Goal: Task Accomplishment & Management: Manage account settings

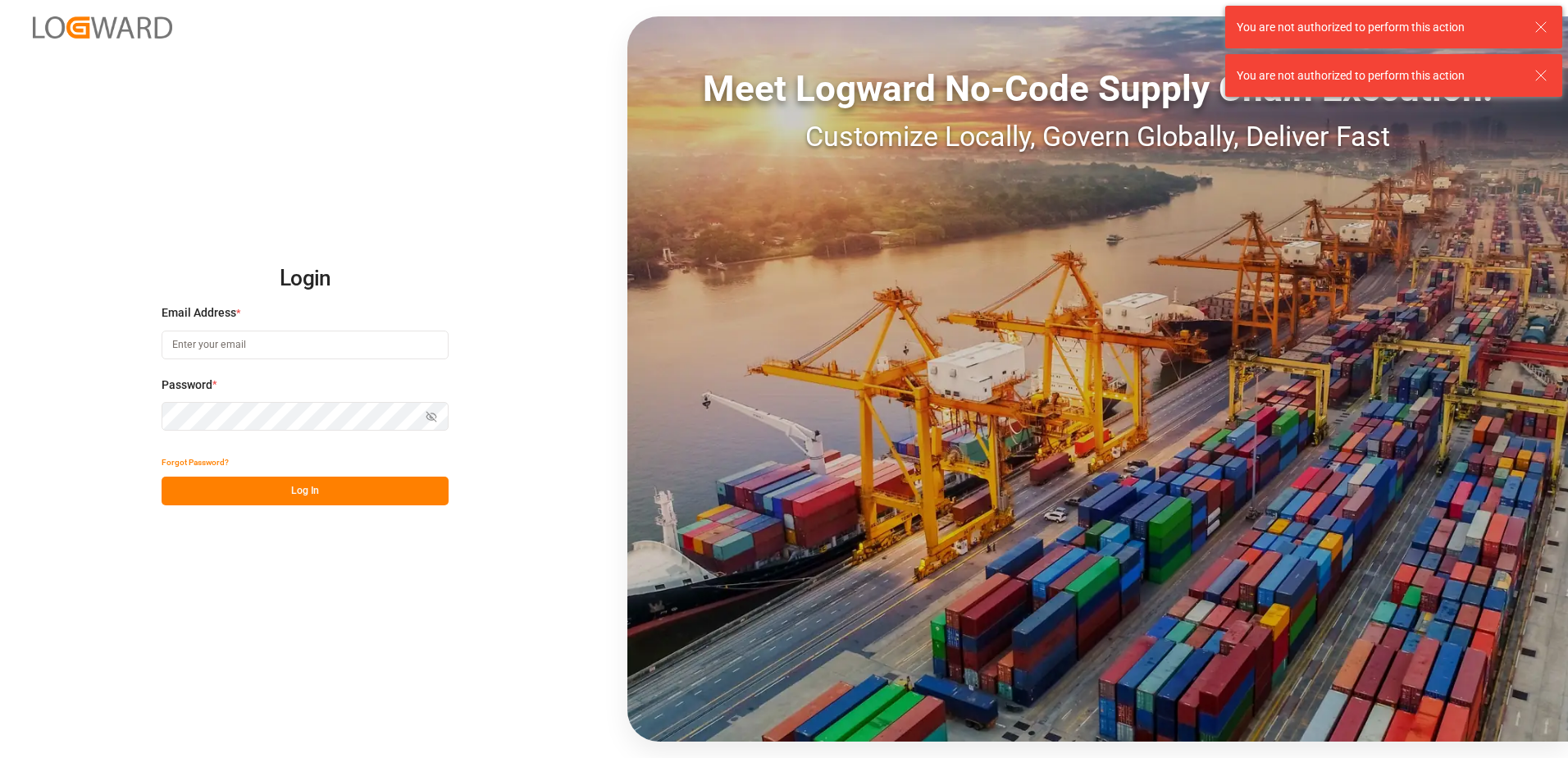
type input "[EMAIL_ADDRESS][DOMAIN_NAME]"
click at [327, 484] on button "Log In" at bounding box center [305, 490] width 287 height 29
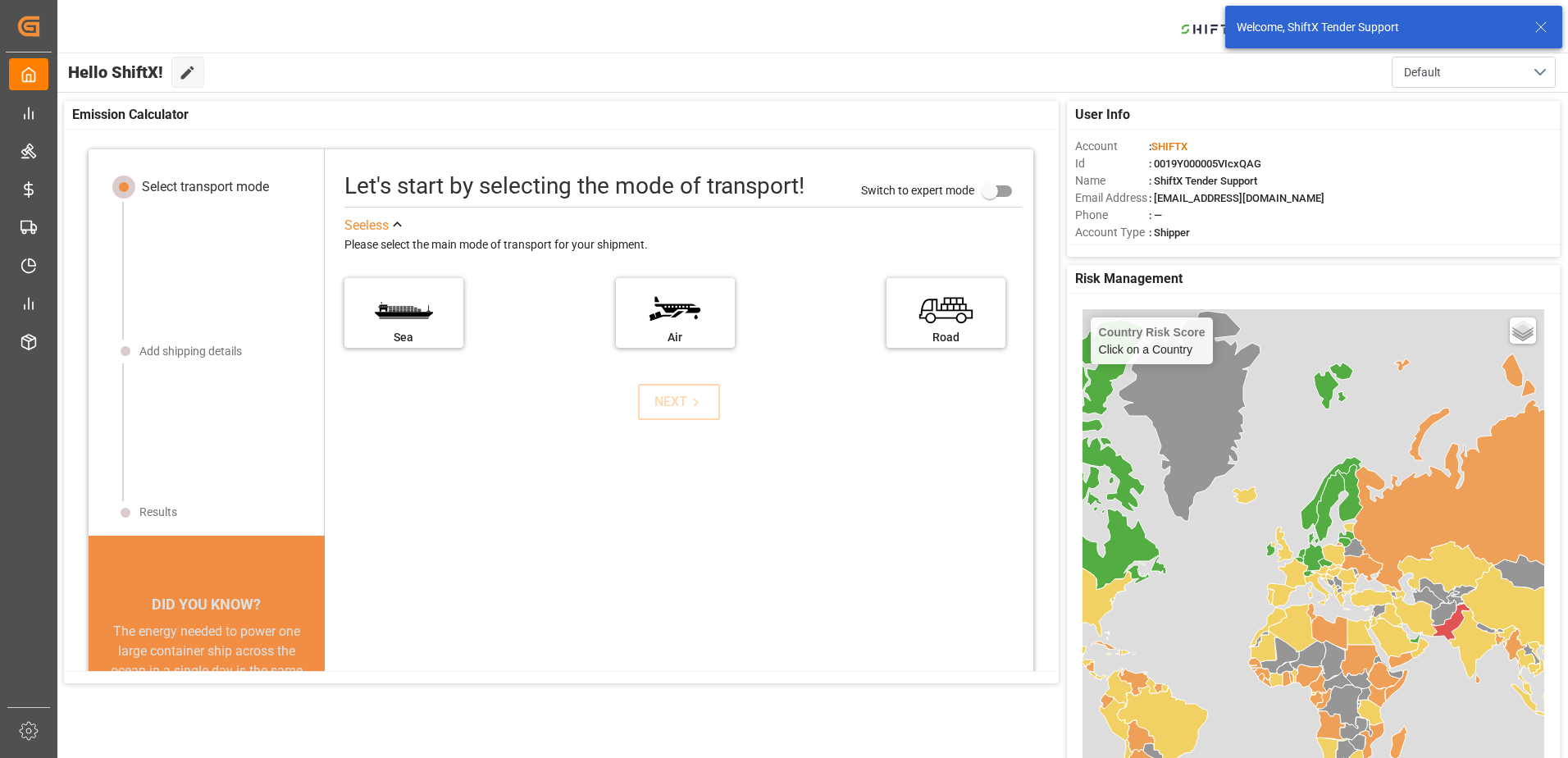
click at [1542, 20] on icon at bounding box center [1541, 27] width 20 height 20
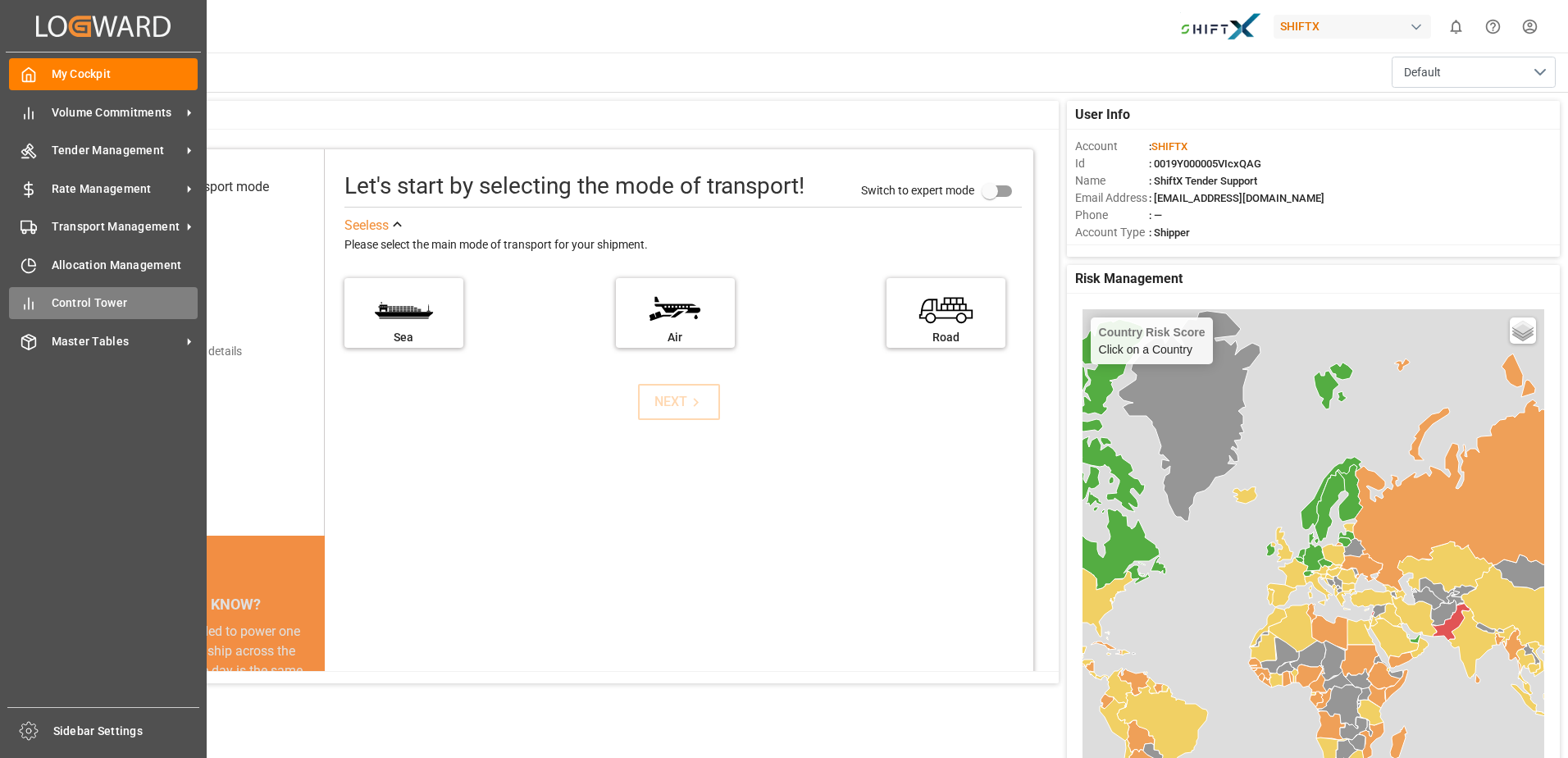
click at [123, 301] on span "Control Tower" at bounding box center [124, 302] width 147 height 17
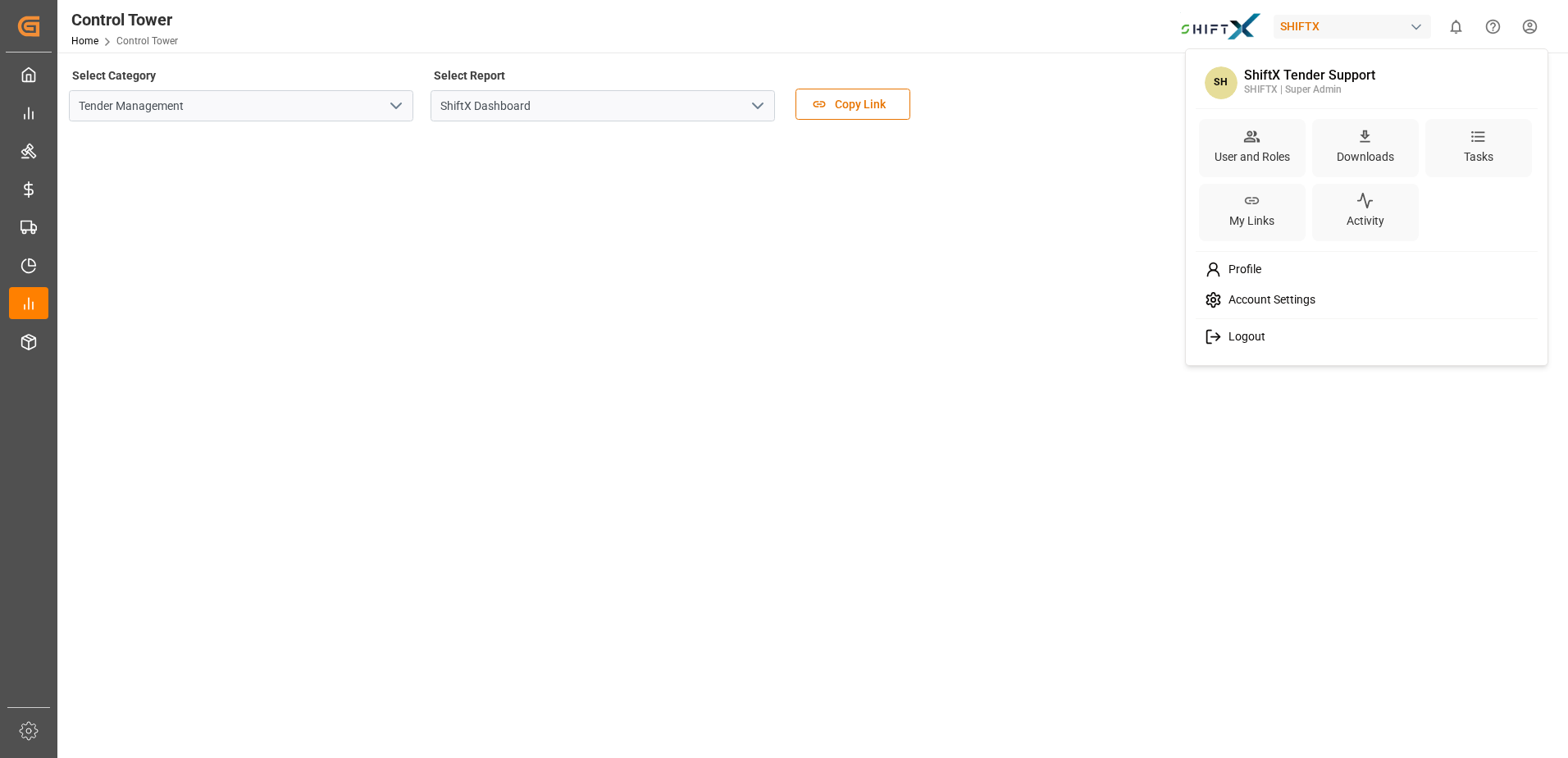
click at [1537, 24] on html "Created by potrace 1.15, written by Peter Selinger 2001-2017 Created by potrace…" at bounding box center [784, 379] width 1568 height 758
click at [1251, 141] on icon at bounding box center [1252, 136] width 16 height 12
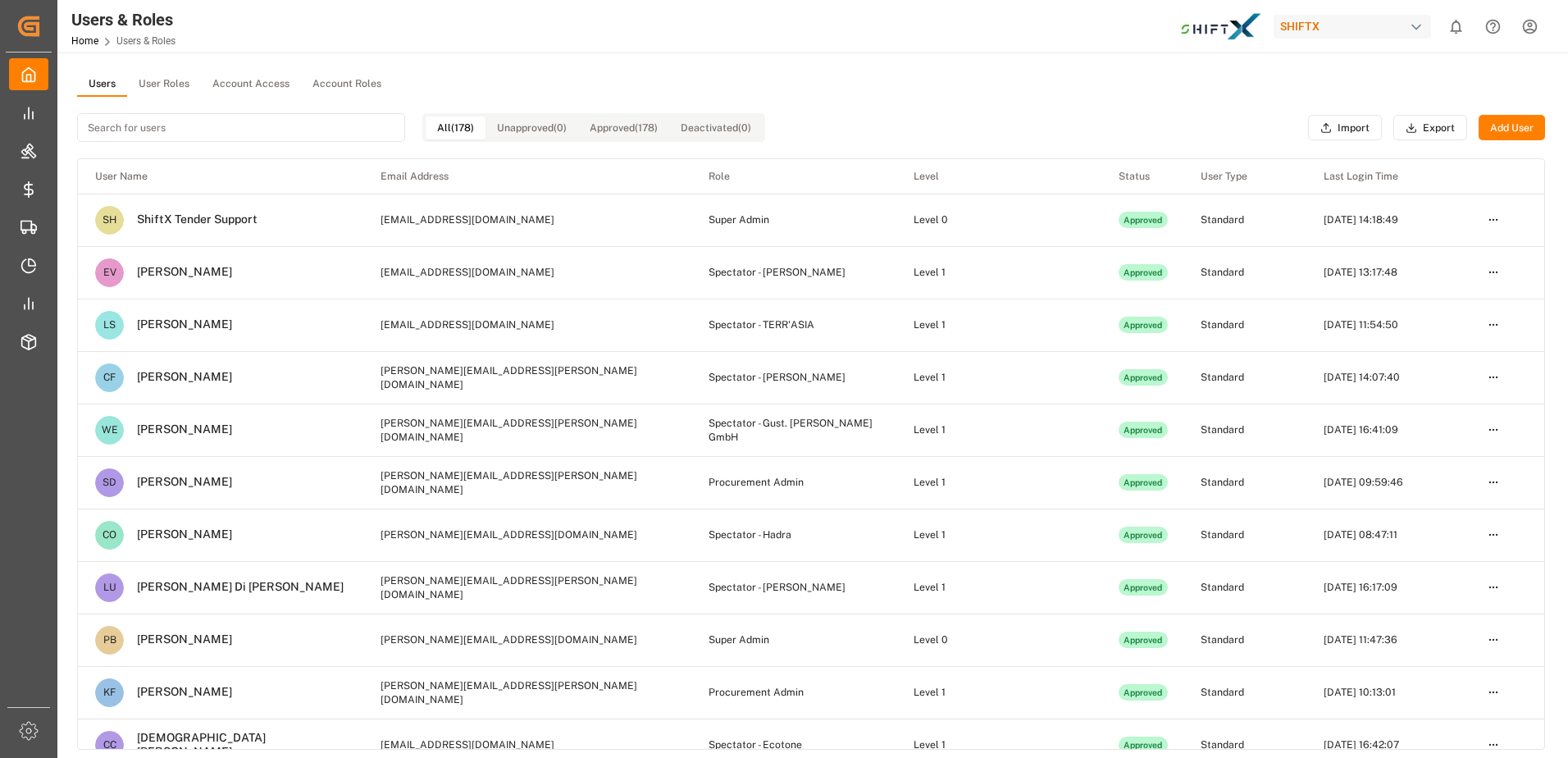
click at [1503, 120] on button "Add User" at bounding box center [1511, 128] width 66 height 27
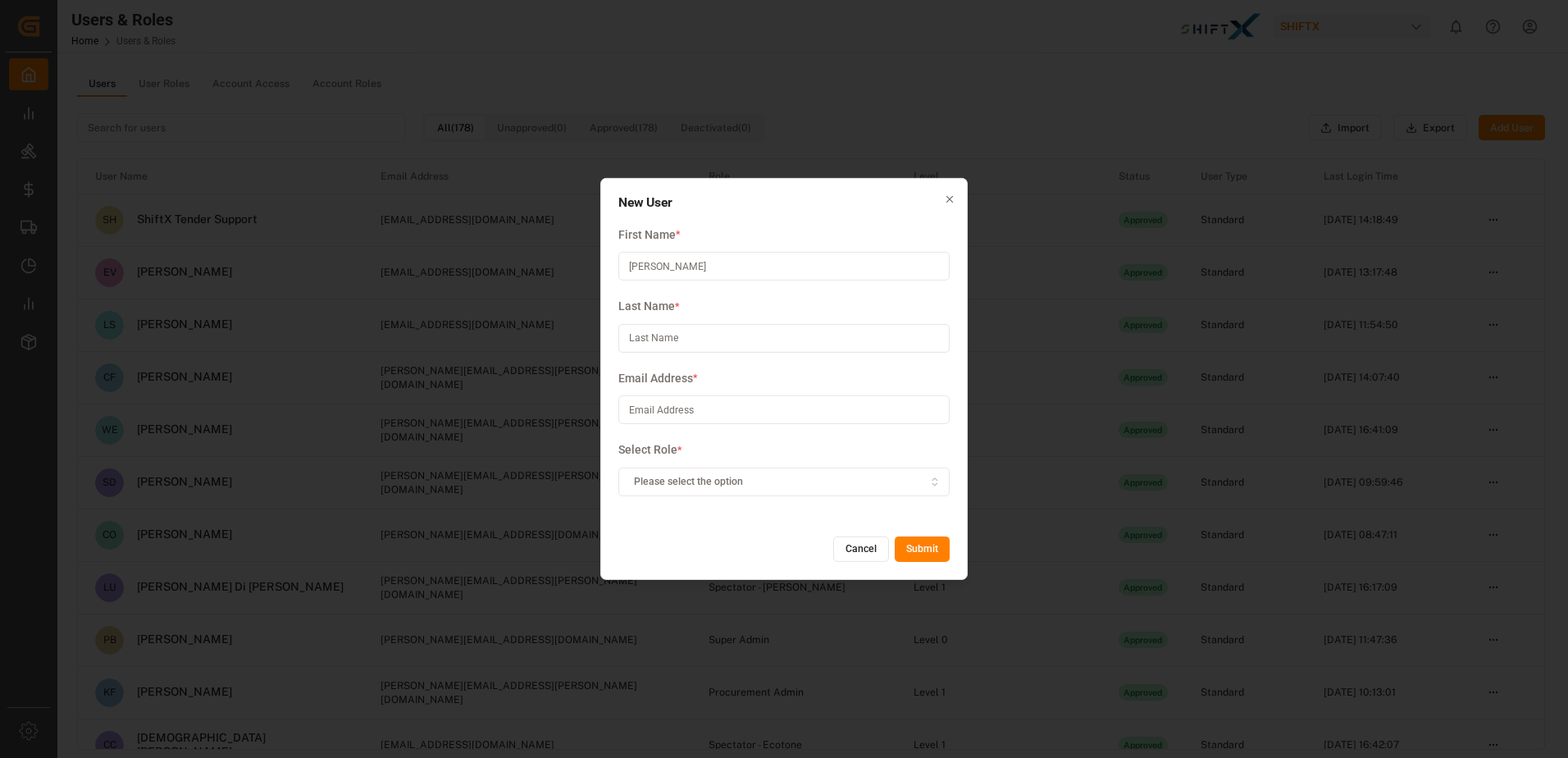
type input "Chris"
type input "Desimone"
type input "s"
type input "[PERSON_NAME][EMAIL_ADDRESS][PERSON_NAME][DOMAIN_NAME]"
click at [814, 477] on div "Please select the option" at bounding box center [784, 481] width 324 height 15
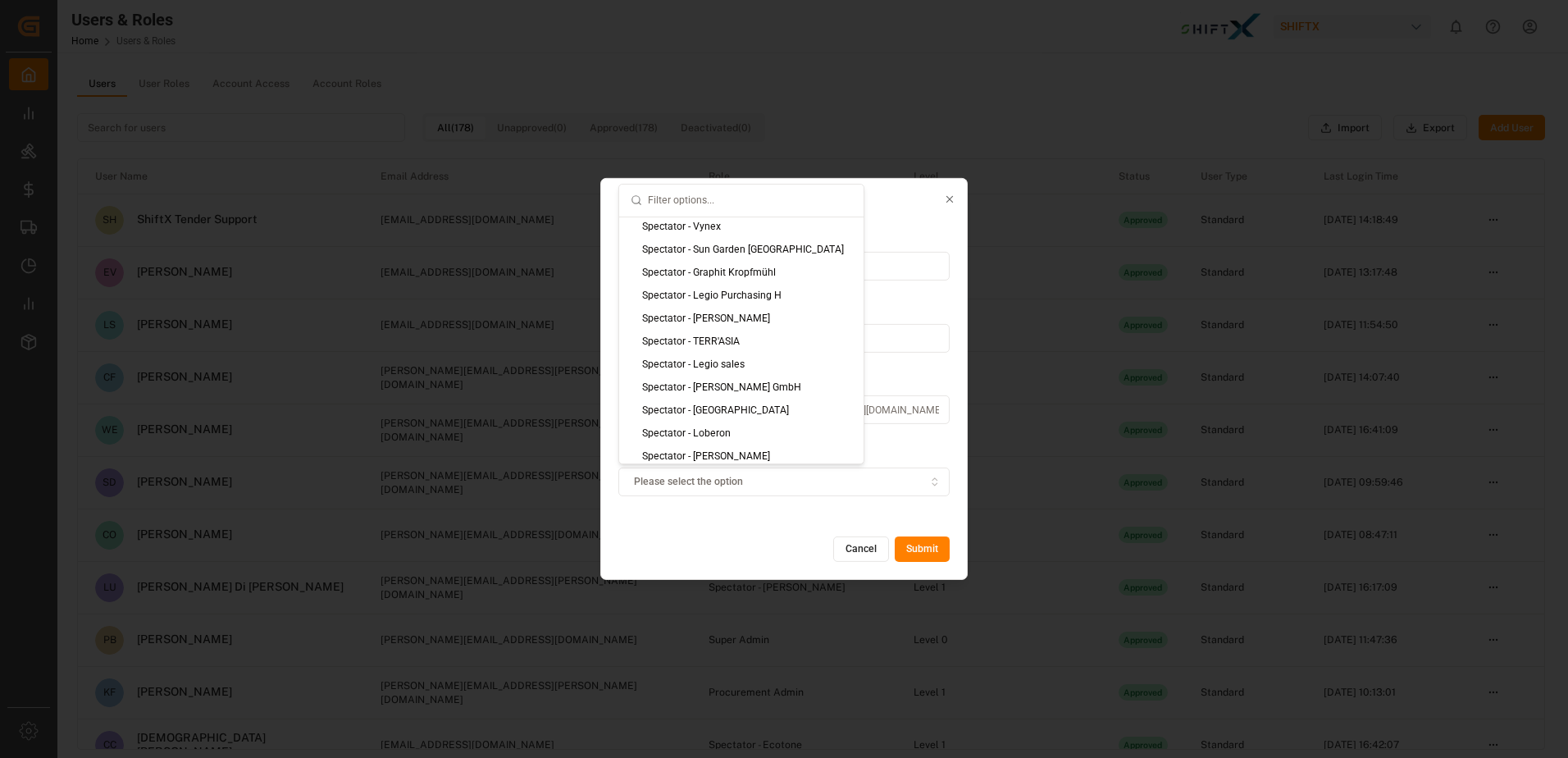
scroll to position [1361, 0]
click at [717, 462] on div "Super Admin" at bounding box center [741, 451] width 244 height 23
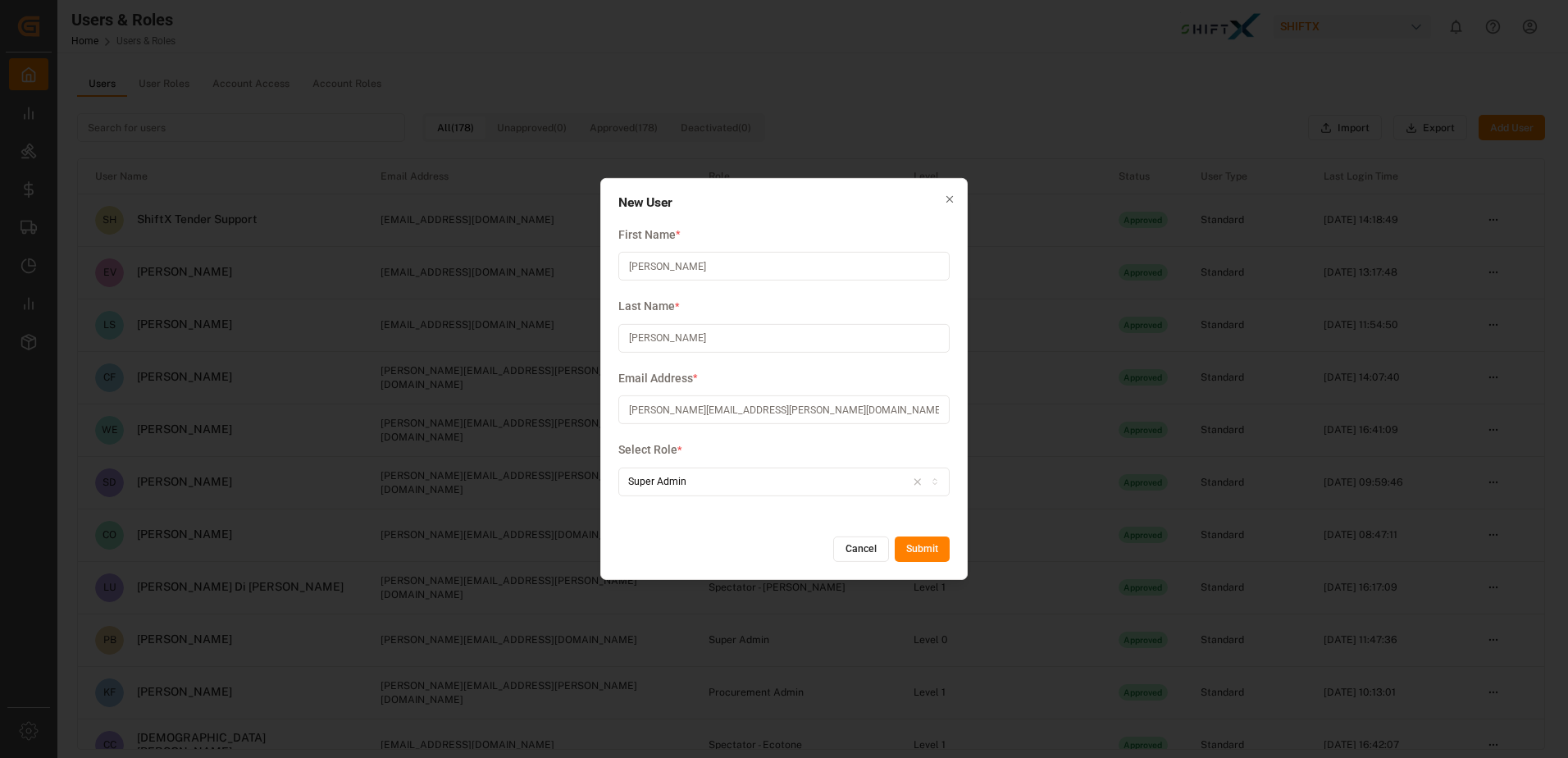
click at [928, 548] on button "Submit" at bounding box center [922, 549] width 55 height 27
click at [948, 202] on icon "button" at bounding box center [950, 200] width 12 height 12
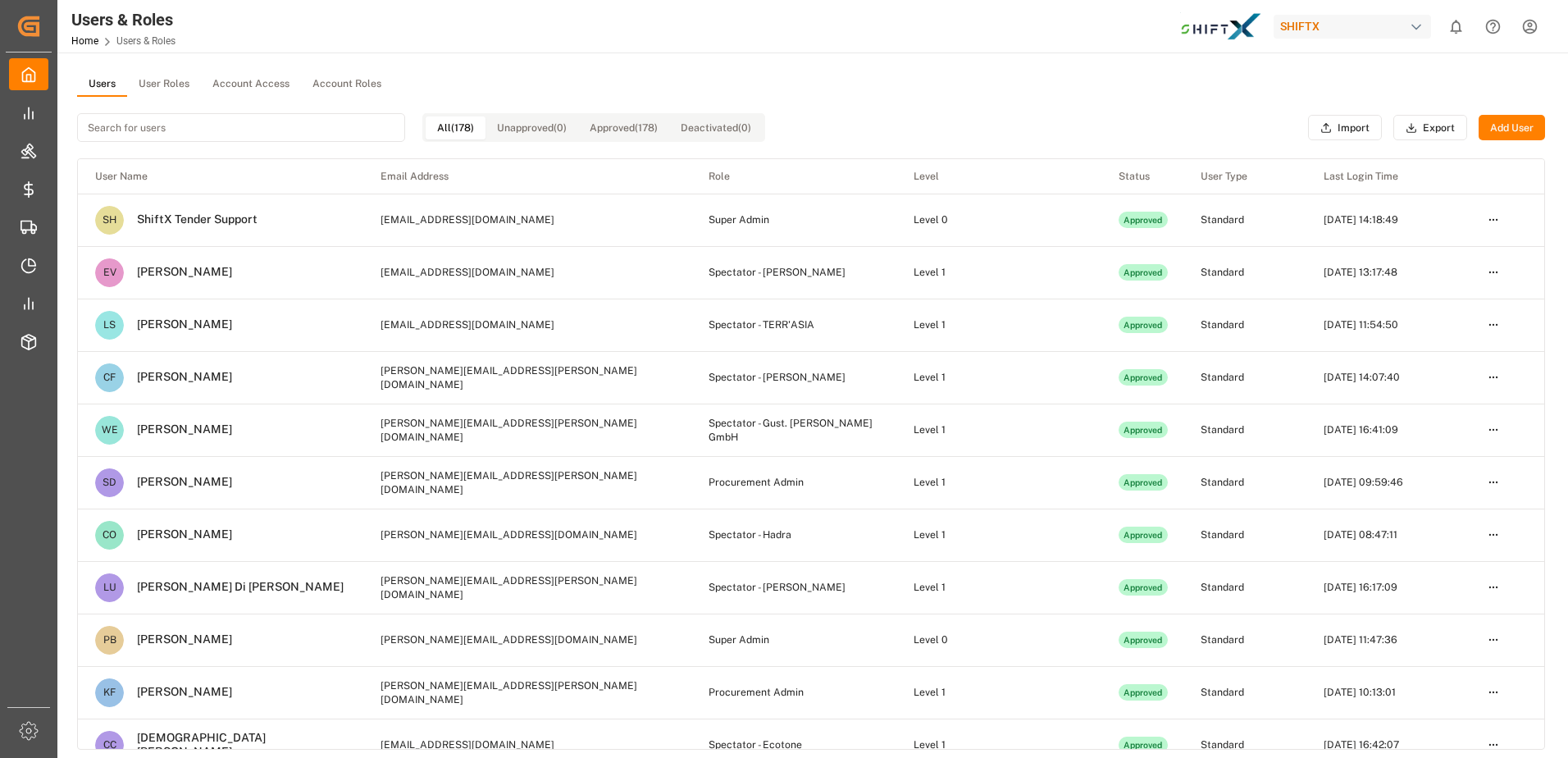
click at [241, 118] on div "All (178) Unapproved (0) Approved (178) Deactivated (0)" at bounding box center [420, 127] width 688 height 61
click at [241, 118] on input at bounding box center [240, 127] width 328 height 29
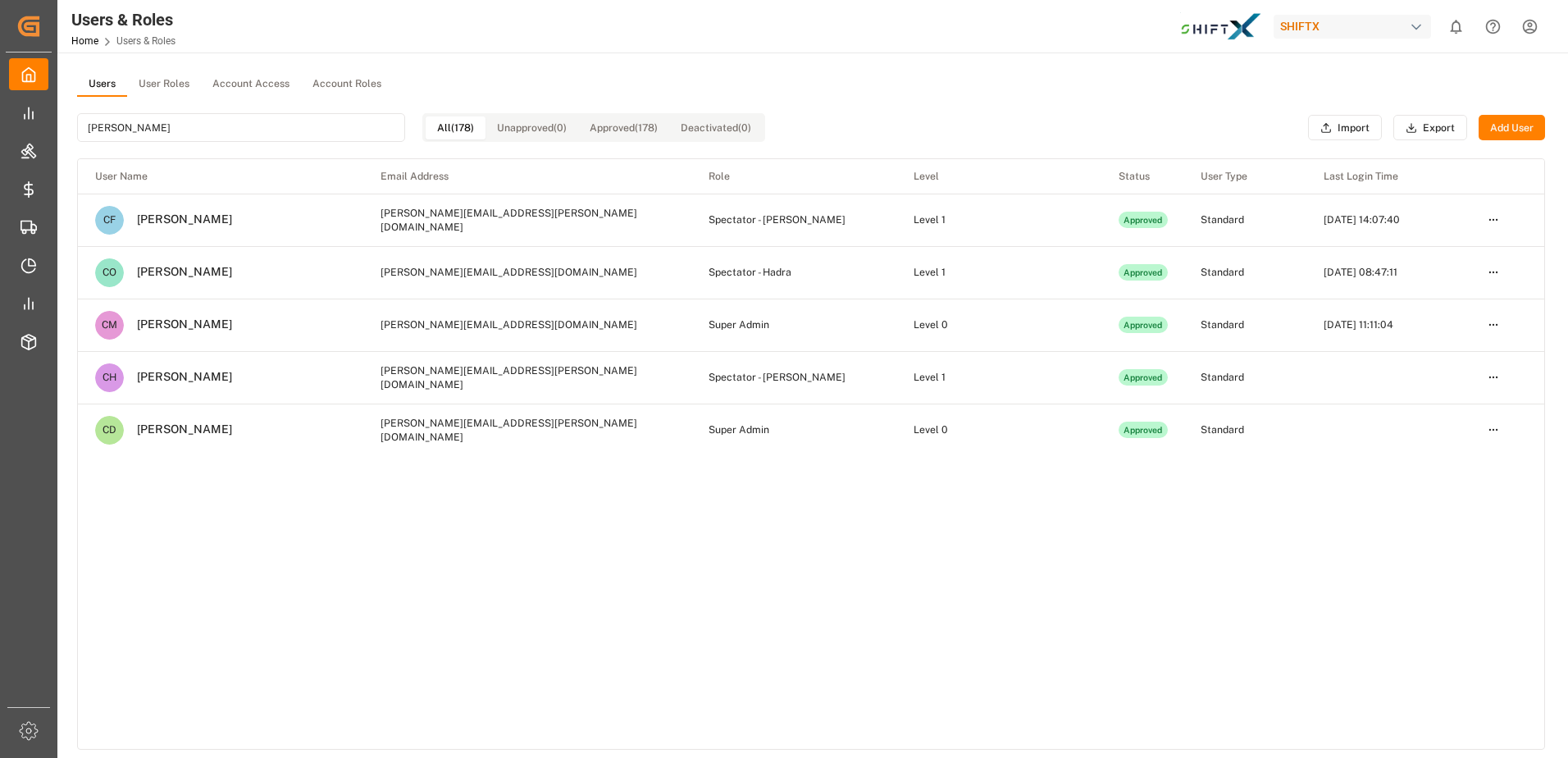
type input "christoph"
click at [1295, 436] on td "Standard" at bounding box center [1244, 429] width 123 height 52
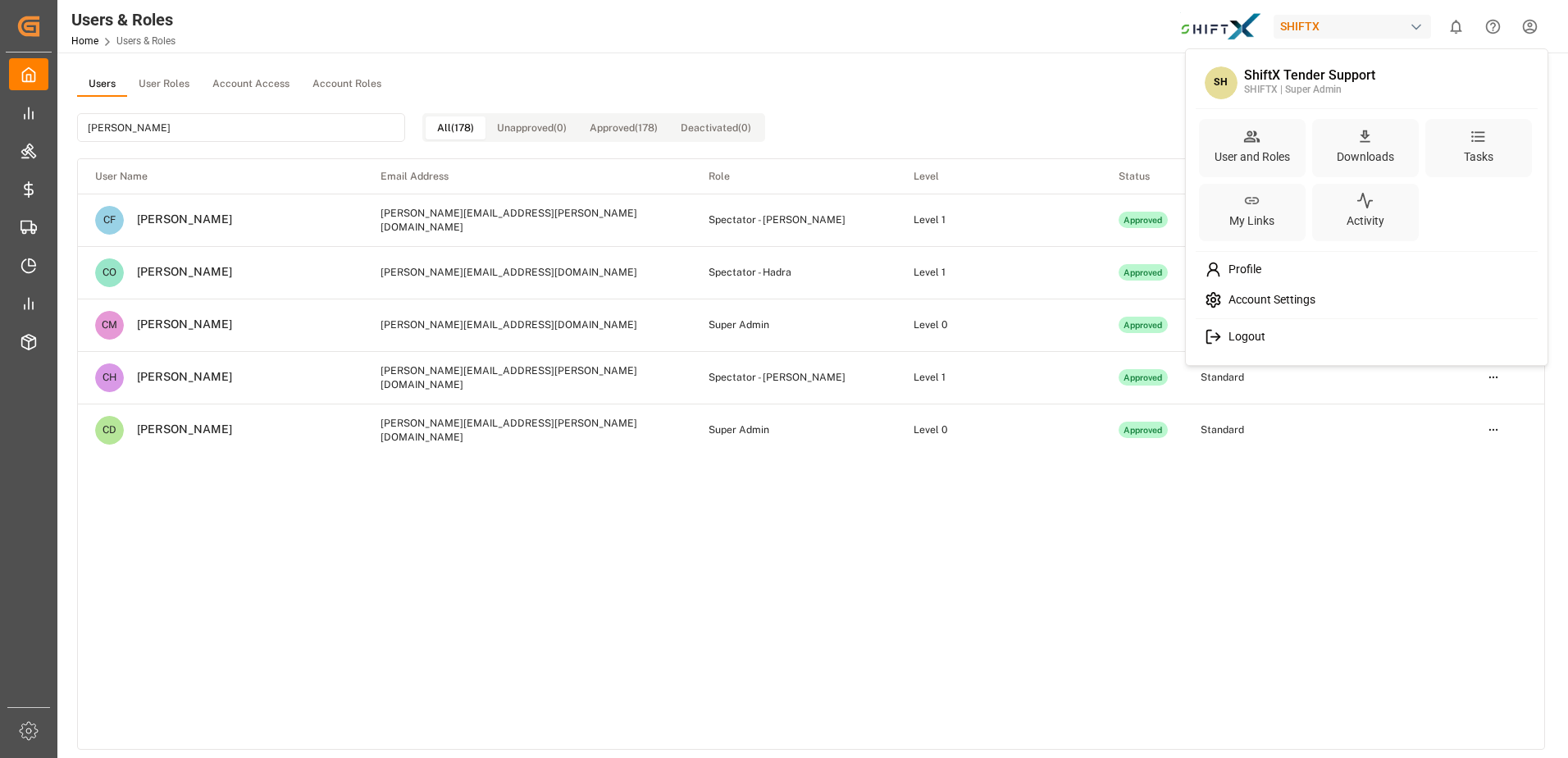
click at [1535, 28] on html "Created by potrace 1.15, written by Peter Selinger 2001-2017 Created by potrace…" at bounding box center [784, 379] width 1568 height 758
click at [1243, 347] on div "Logout" at bounding box center [1367, 337] width 337 height 31
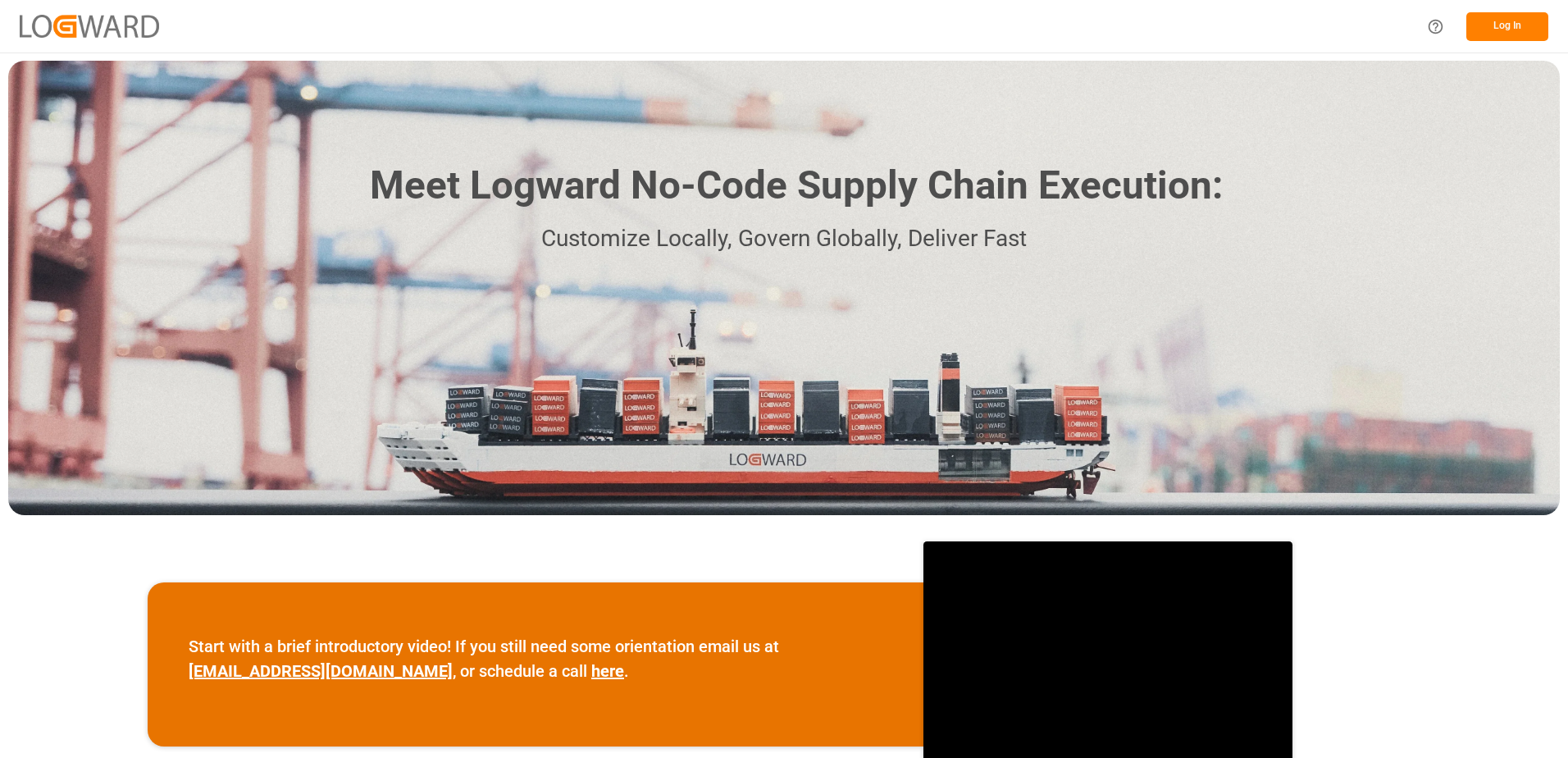
click at [1501, 32] on button "Log In" at bounding box center [1507, 26] width 82 height 29
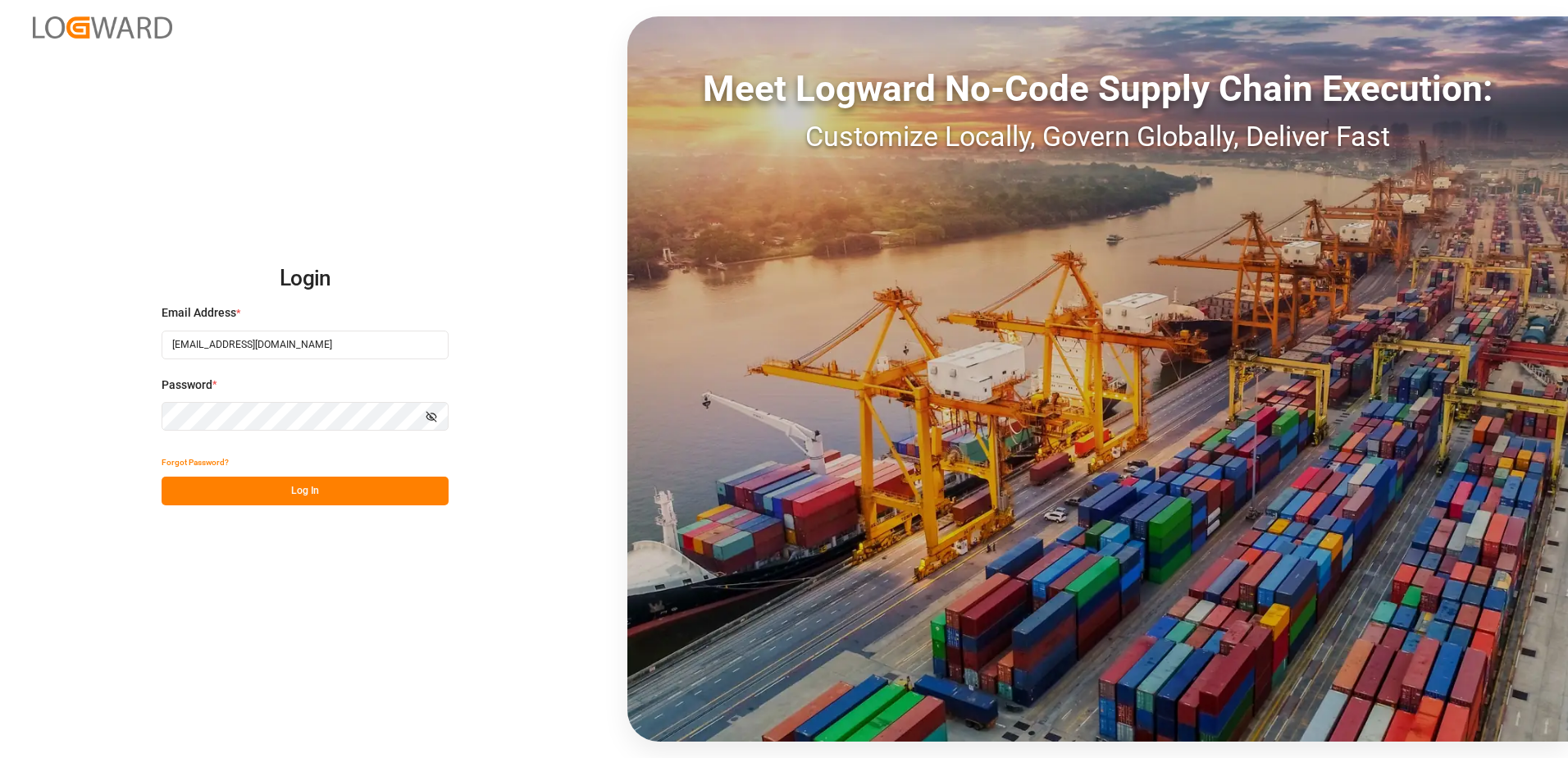
click at [351, 345] on input "[EMAIL_ADDRESS][DOMAIN_NAME]" at bounding box center [305, 345] width 287 height 29
type input "[PERSON_NAME][EMAIL_ADDRESS][PERSON_NAME][DOMAIN_NAME]"
click at [332, 498] on button "Log In" at bounding box center [305, 490] width 287 height 29
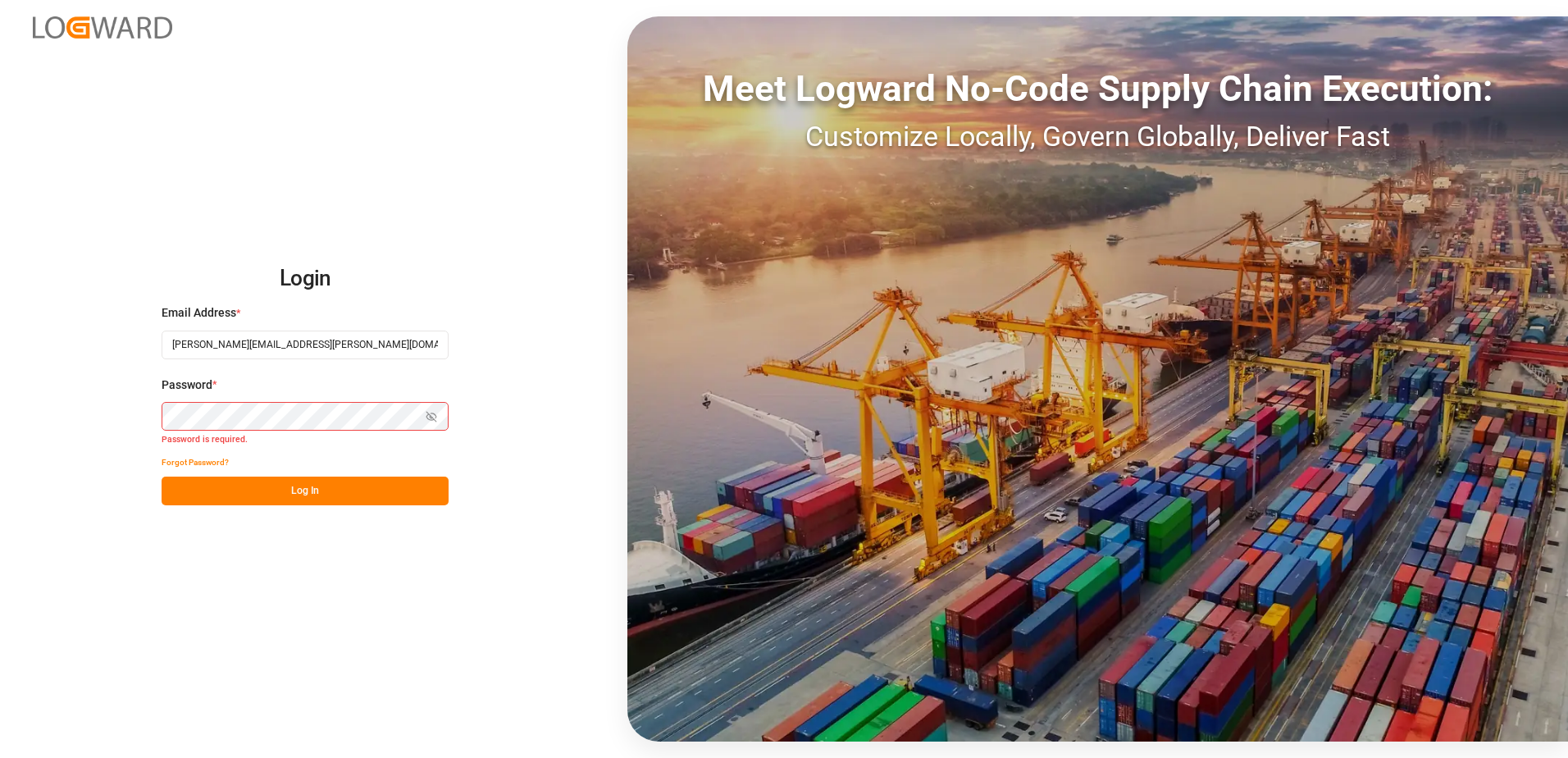
click at [175, 463] on button "Forgot Password?" at bounding box center [195, 462] width 67 height 29
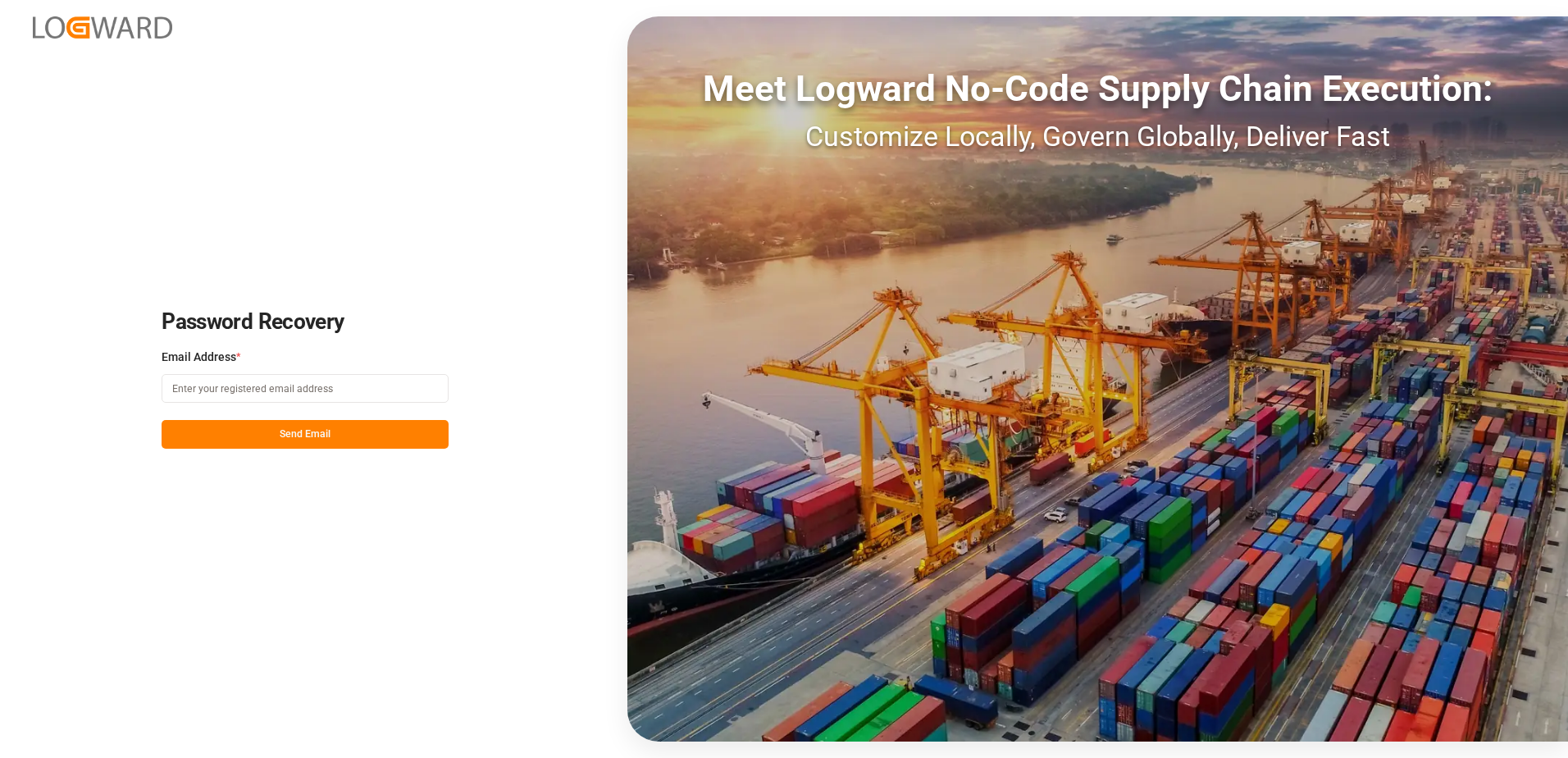
click at [407, 396] on input at bounding box center [305, 388] width 287 height 29
type input "[PERSON_NAME][EMAIL_ADDRESS][PERSON_NAME][DOMAIN_NAME]"
click at [292, 430] on button "Send Email" at bounding box center [305, 434] width 287 height 29
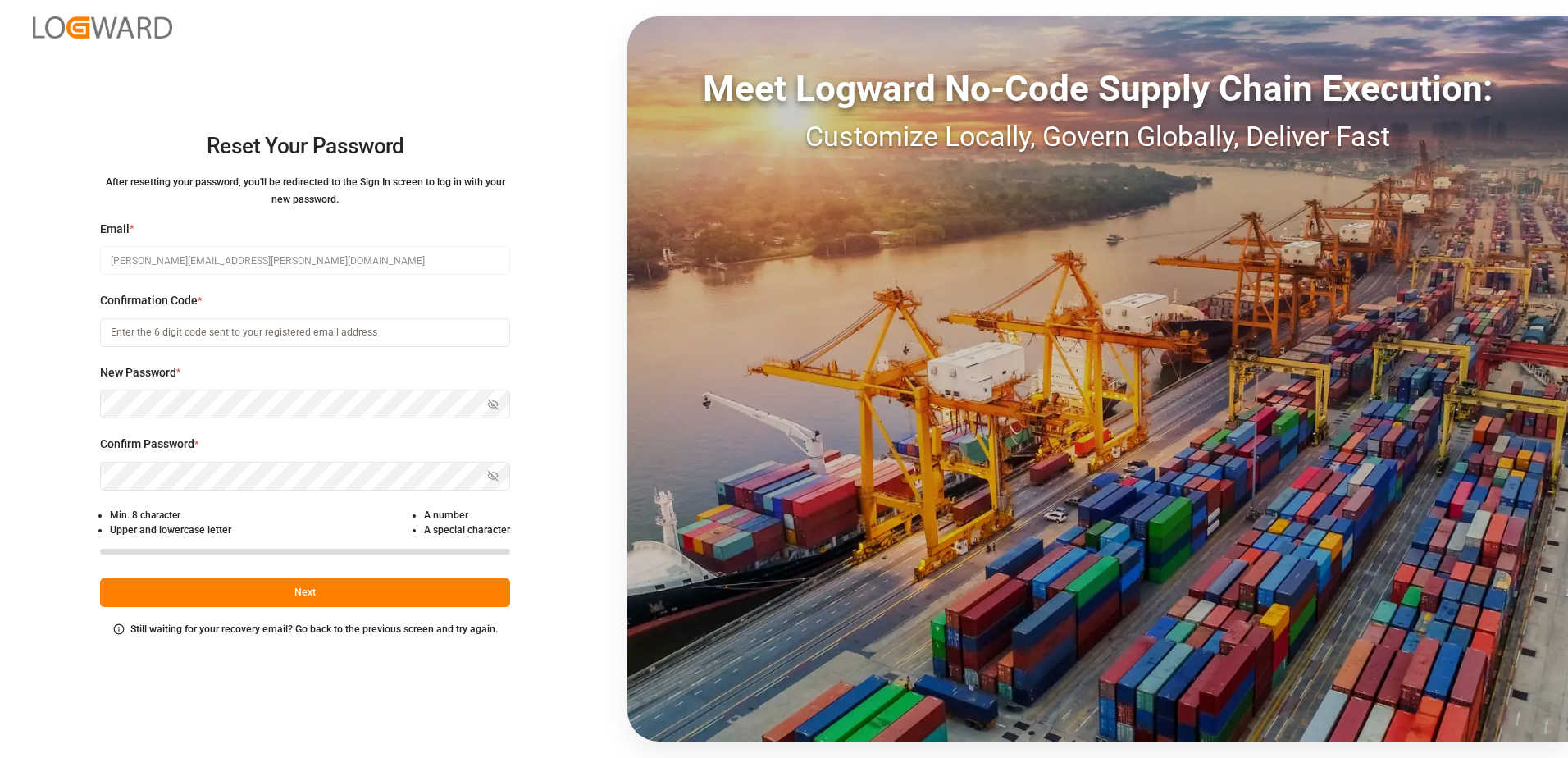
click at [405, 89] on div "Reset Your Password After resetting your password, you'll be redirected to the …" at bounding box center [784, 379] width 1568 height 758
click at [332, 342] on input at bounding box center [305, 332] width 410 height 29
click at [536, 106] on div "Reset Your Password After resetting your password, you'll be redirected to the …" at bounding box center [784, 379] width 1568 height 758
click at [218, 328] on input at bounding box center [305, 332] width 410 height 29
drag, startPoint x: 218, startPoint y: 328, endPoint x: 170, endPoint y: 327, distance: 48.0
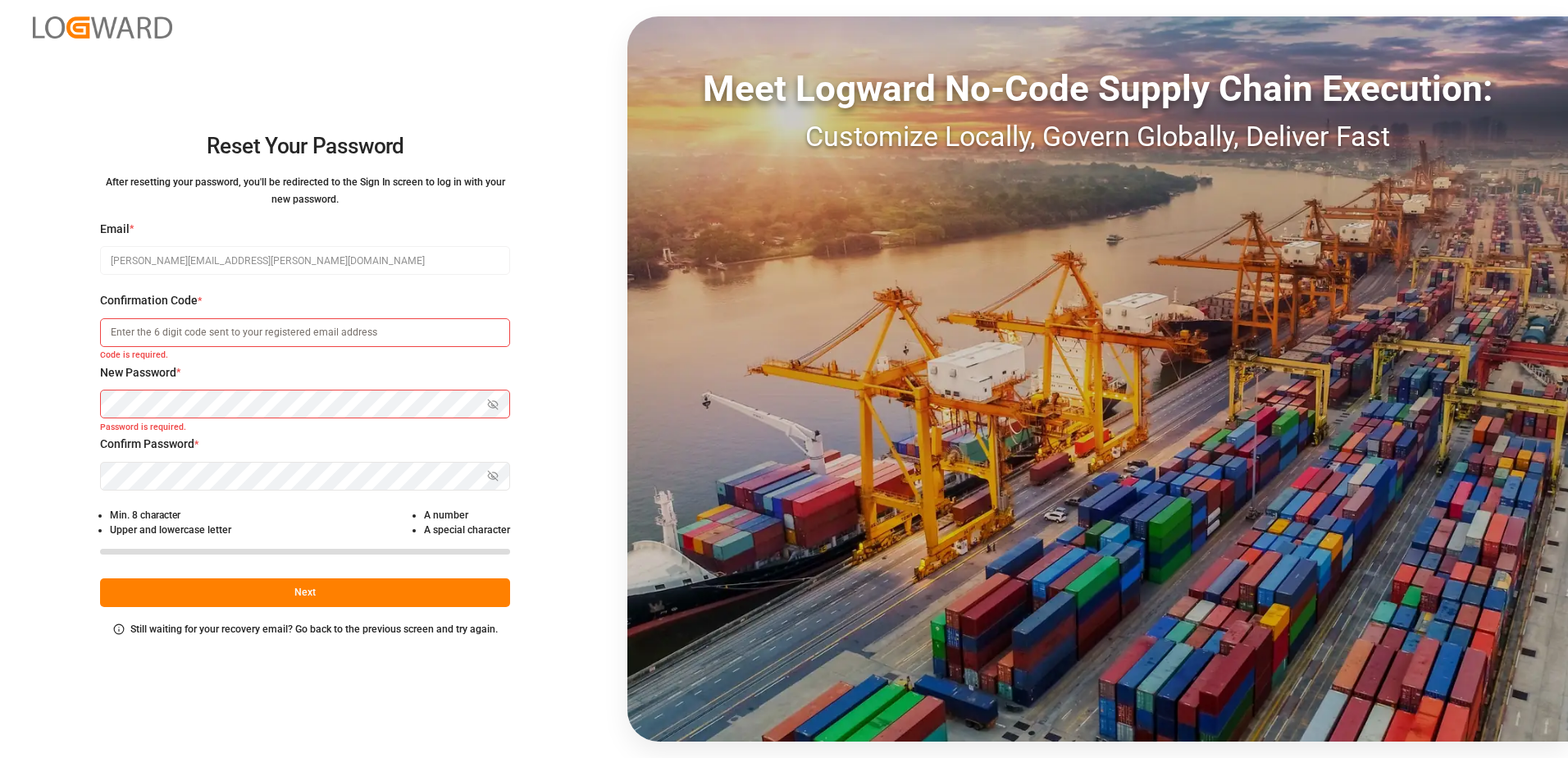
click at [170, 327] on input at bounding box center [305, 332] width 410 height 29
click at [263, 332] on input at bounding box center [305, 332] width 410 height 29
click at [368, 332] on input at bounding box center [305, 332] width 410 height 29
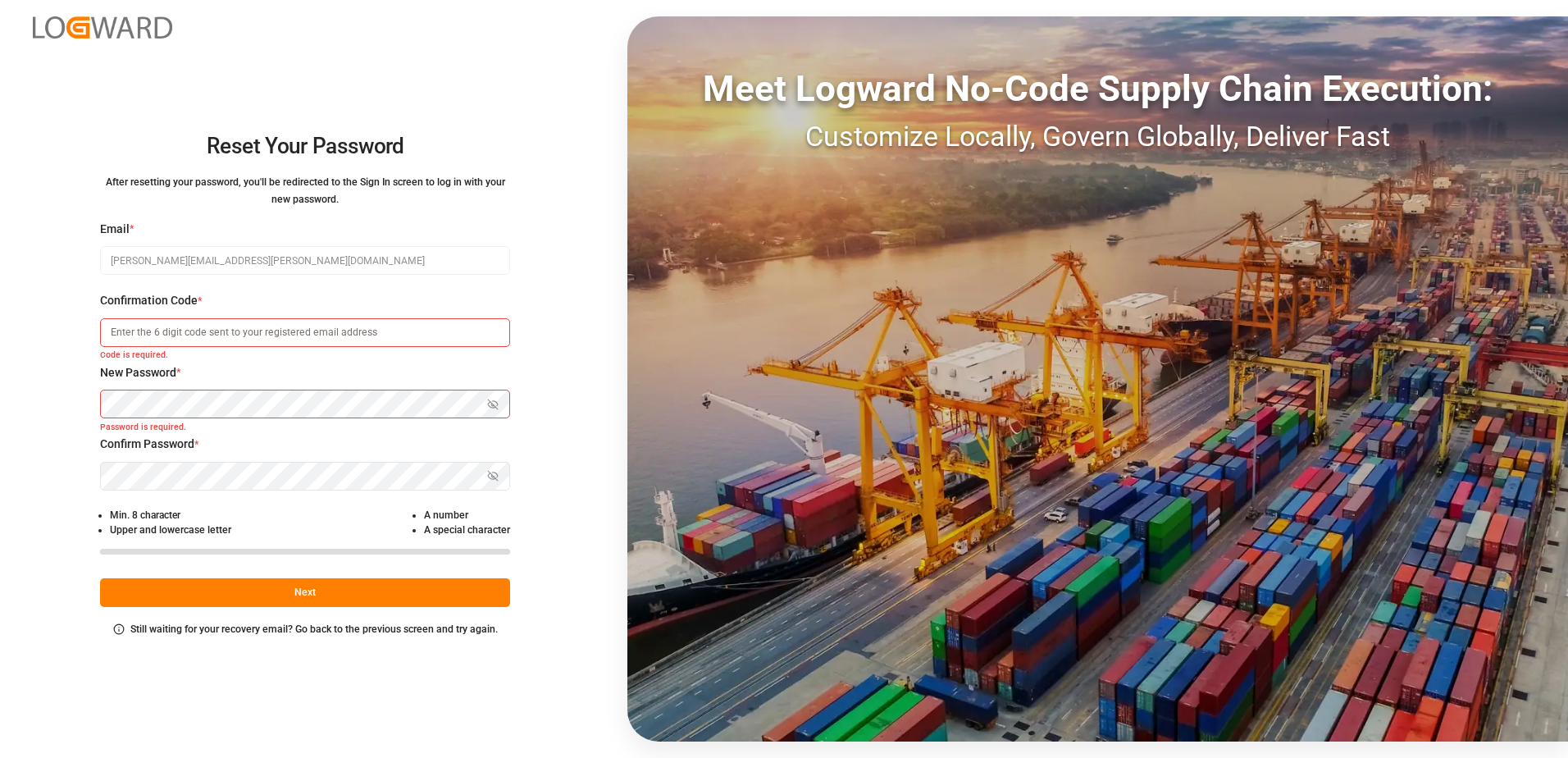
drag, startPoint x: 368, startPoint y: 332, endPoint x: 371, endPoint y: 291, distance: 41.1
click at [371, 291] on div "Email * [PERSON_NAME][EMAIL_ADDRESS][PERSON_NAME][DOMAIN_NAME]" at bounding box center [305, 256] width 410 height 72
click at [76, 33] on img at bounding box center [102, 28] width 140 height 22
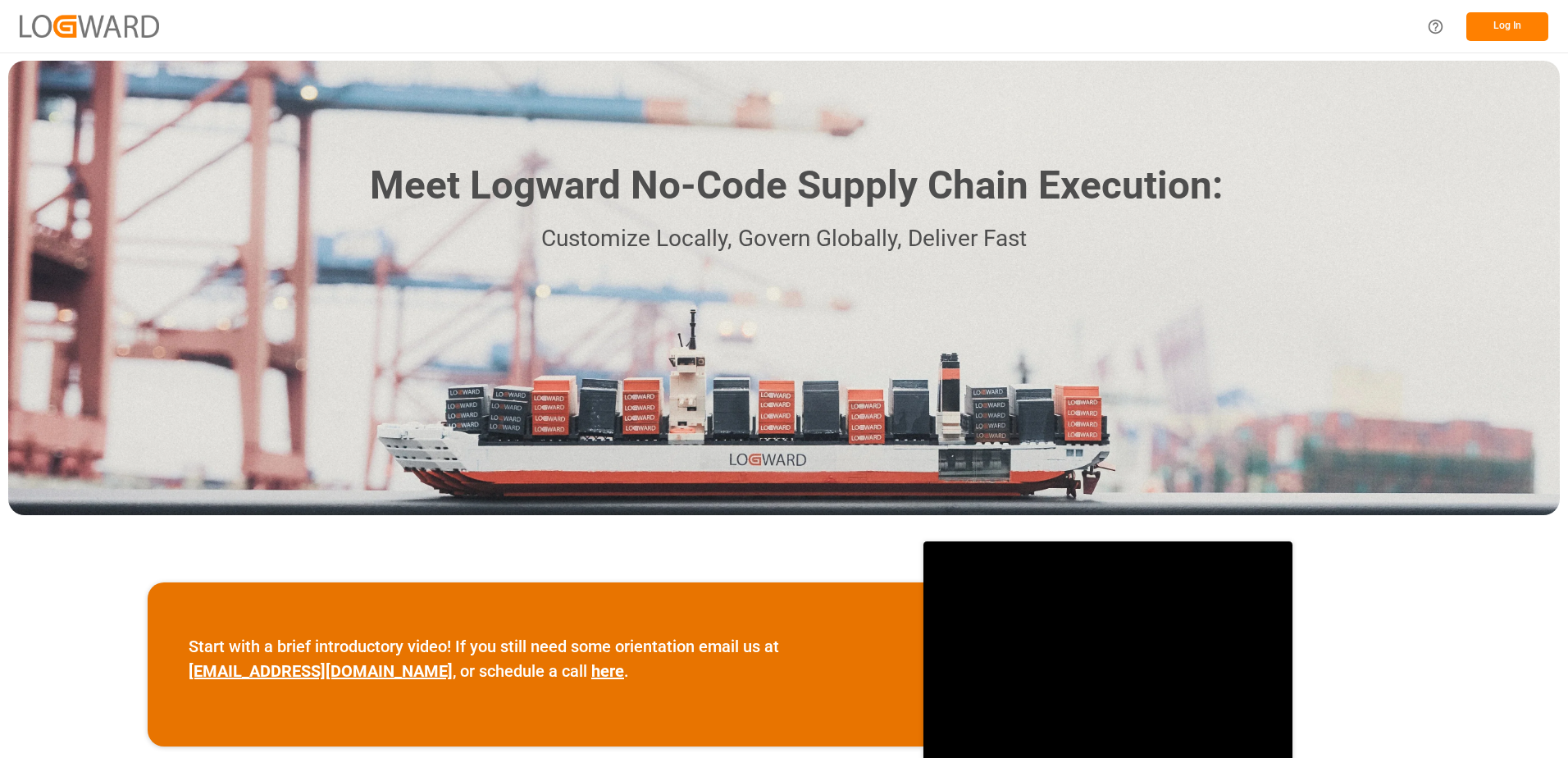
click at [1486, 22] on button "Log In" at bounding box center [1507, 26] width 82 height 29
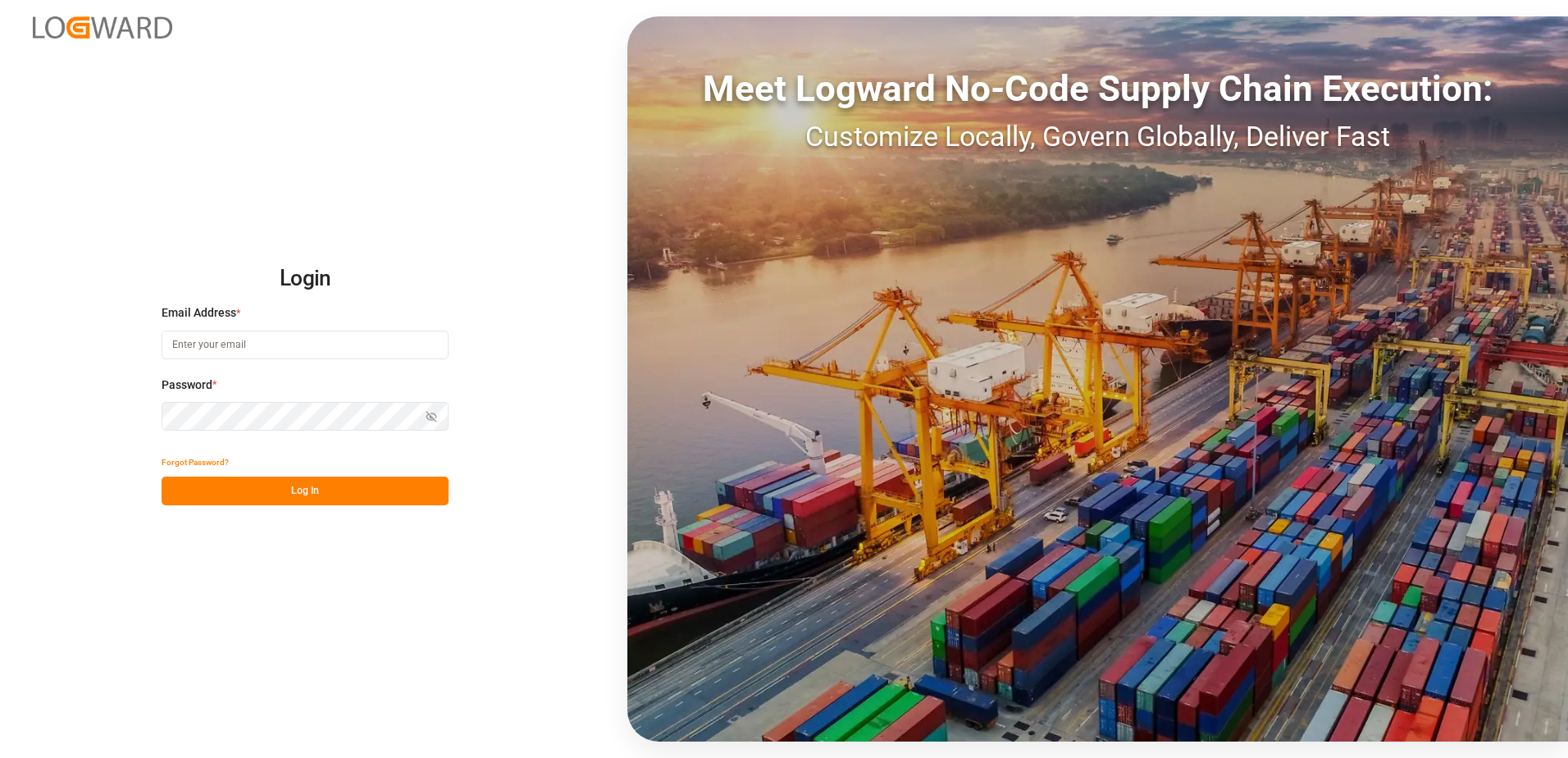
type input "[EMAIL_ADDRESS][DOMAIN_NAME]"
click at [363, 498] on button "Log In" at bounding box center [305, 490] width 287 height 29
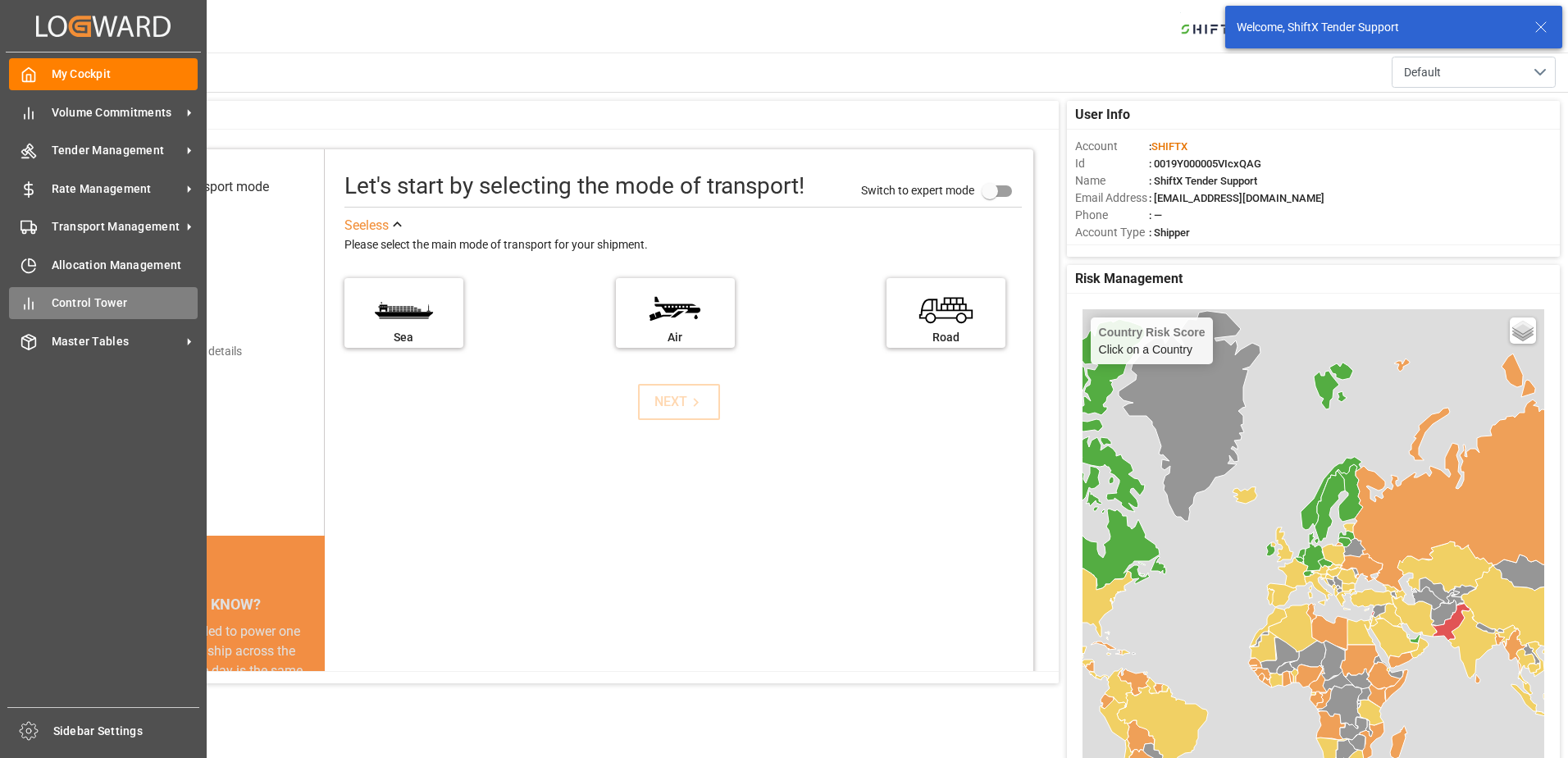
click at [53, 303] on span "Control Tower" at bounding box center [124, 302] width 147 height 17
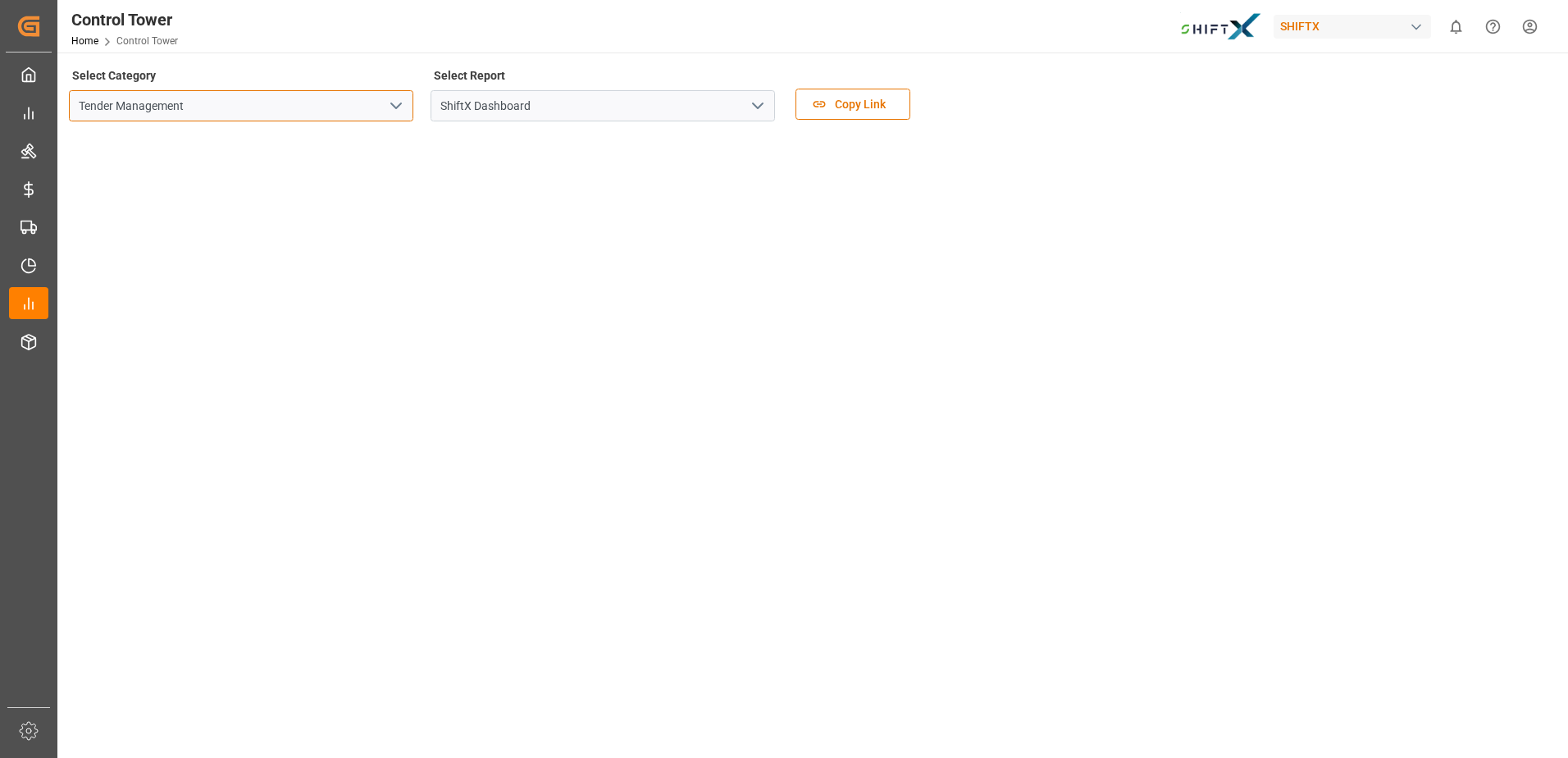
click at [301, 98] on input "Tender Management" at bounding box center [241, 106] width 345 height 32
click at [397, 105] on icon "open menu" at bounding box center [396, 105] width 20 height 20
click at [748, 106] on icon "open menu" at bounding box center [758, 105] width 20 height 20
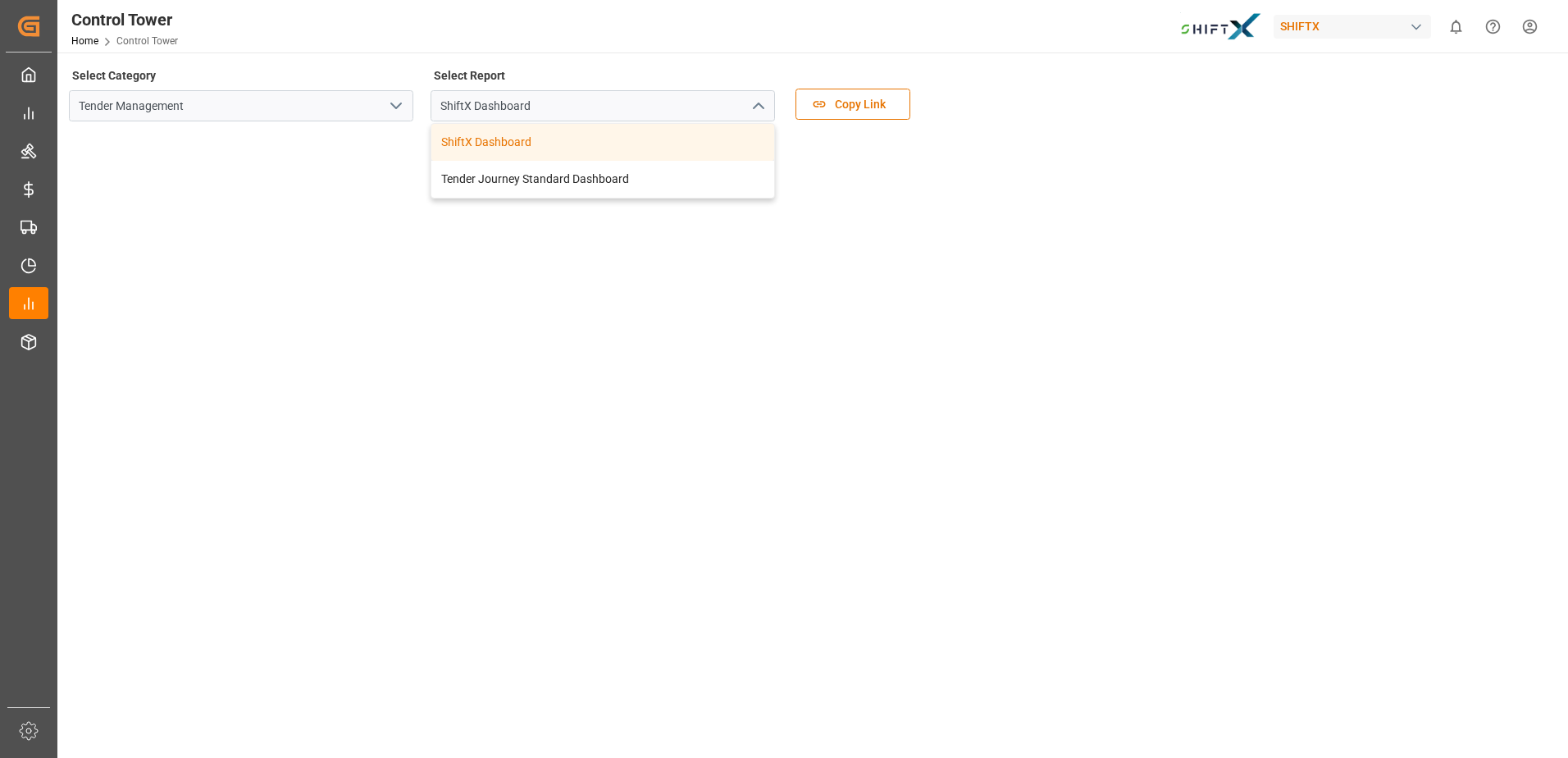
click at [404, 105] on icon "open menu" at bounding box center [396, 105] width 20 height 20
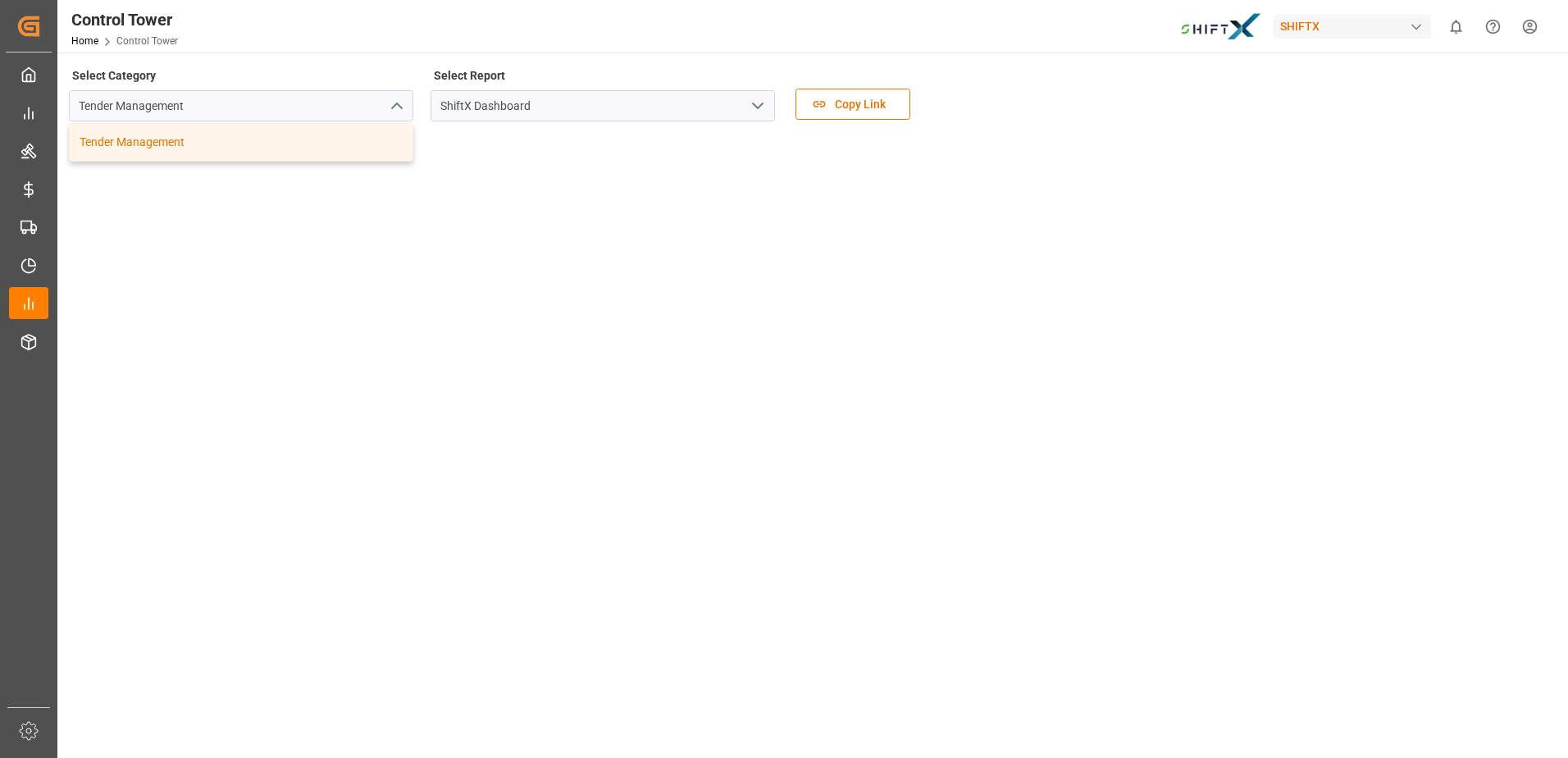
click at [404, 105] on icon "close menu" at bounding box center [396, 105] width 20 height 20
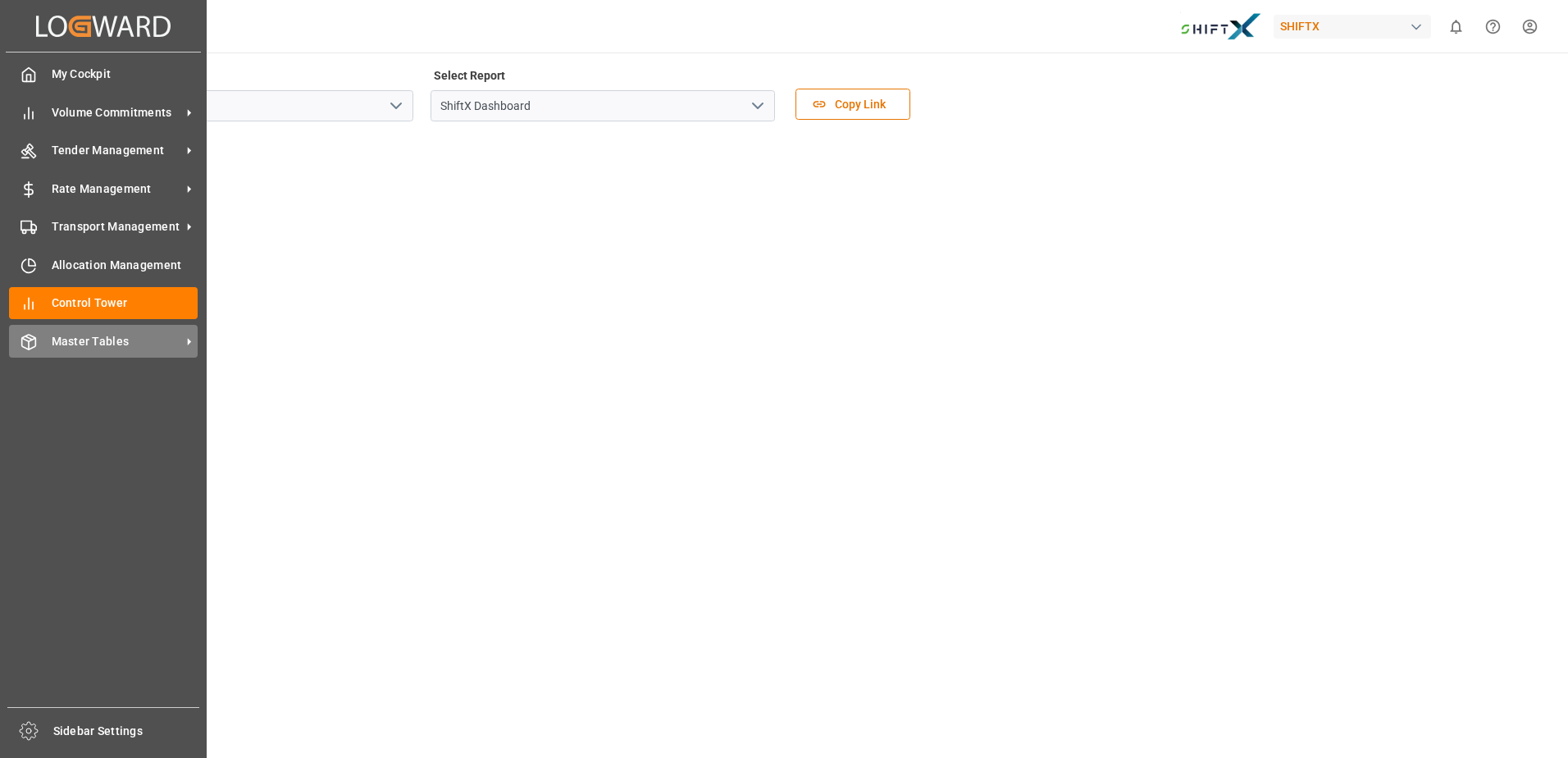
click at [105, 343] on span "Master Tables" at bounding box center [116, 341] width 130 height 17
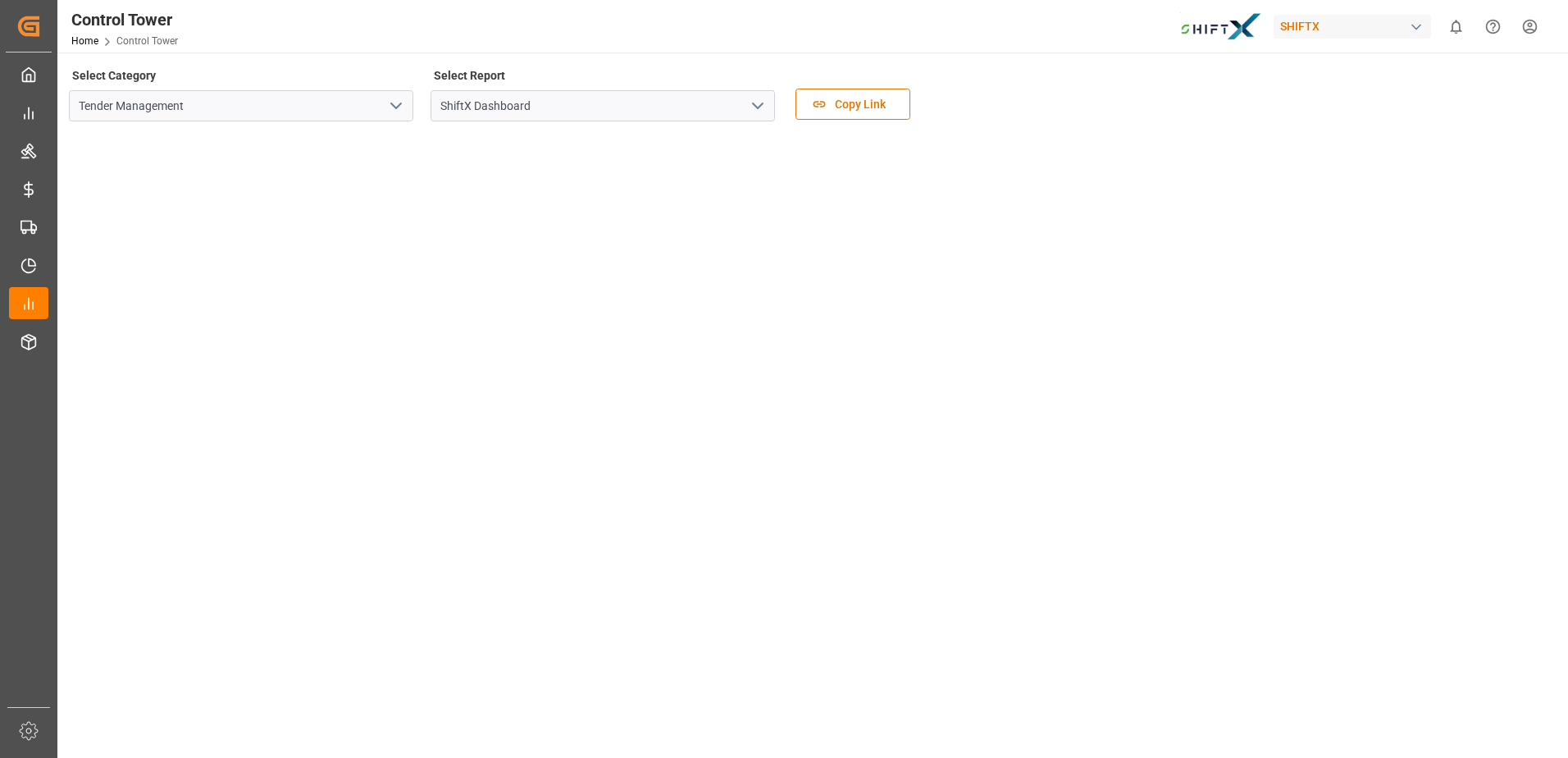
click at [685, 12] on div "Control Tower Home Control Tower SHIFTX 0 Notifications Only show unread All Ma…" at bounding box center [807, 26] width 1523 height 52
click at [397, 102] on icon "open menu" at bounding box center [396, 105] width 20 height 20
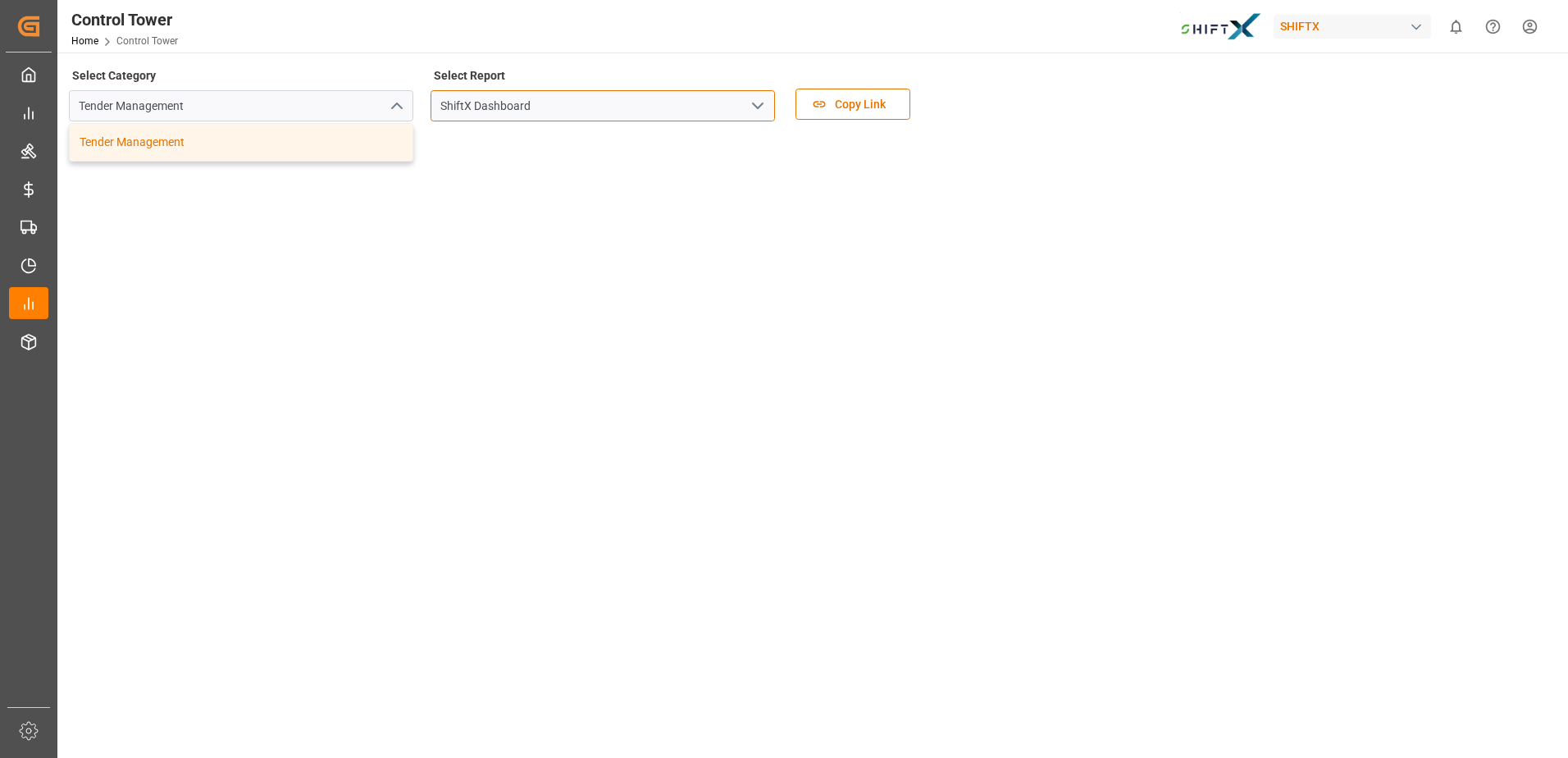
click at [508, 101] on input "ShiftX Dashboard" at bounding box center [602, 106] width 345 height 32
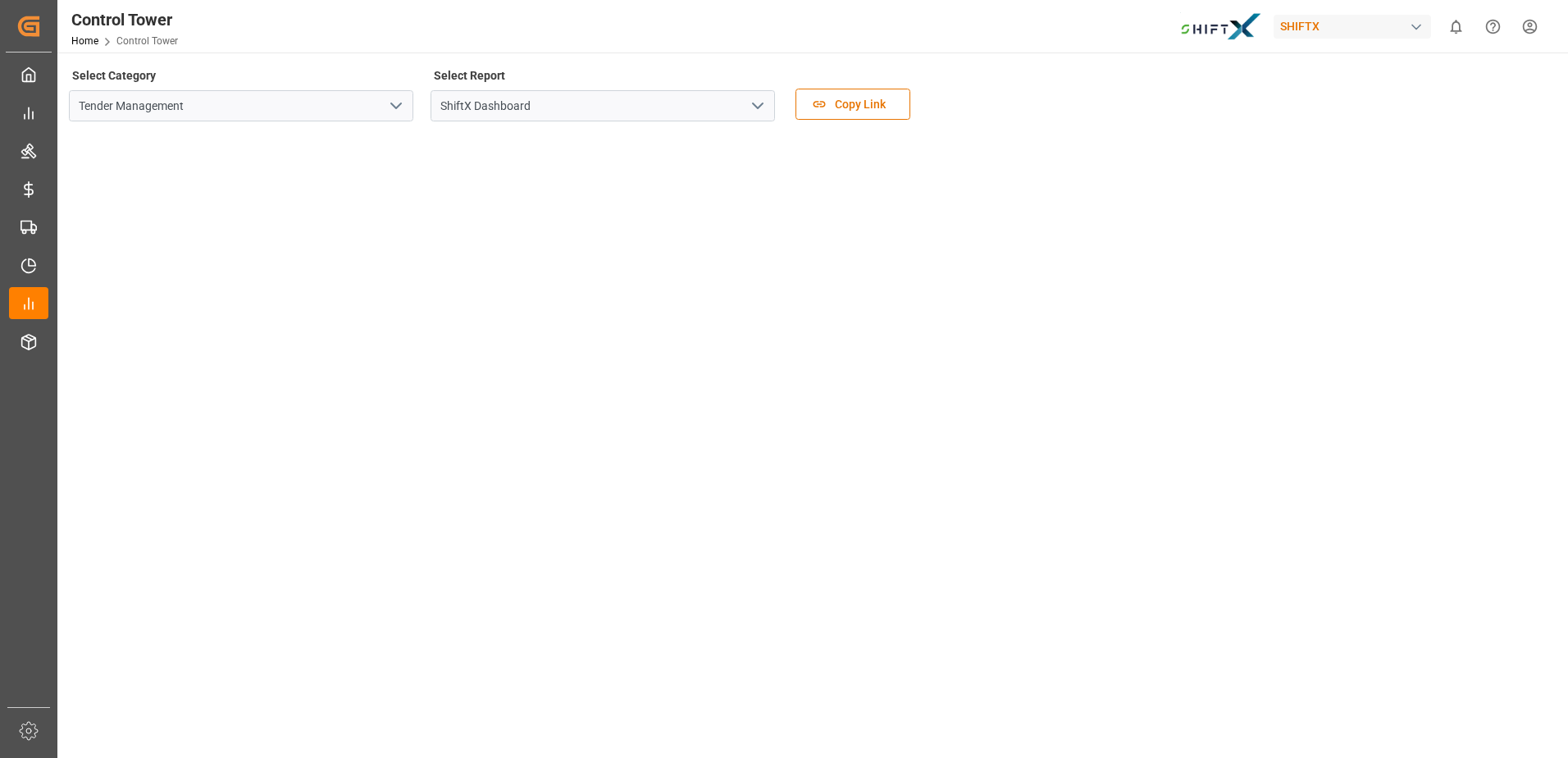
click at [766, 107] on icon "open menu" at bounding box center [758, 105] width 20 height 20
